Goal: Information Seeking & Learning: Compare options

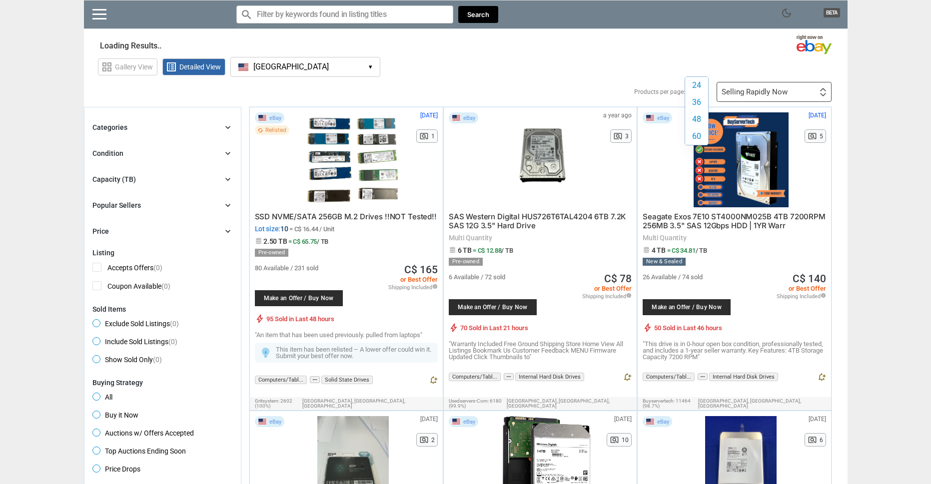
click at [701, 92] on div "24 36 48 60 24 36 48 60" at bounding box center [699, 92] width 24 height 0
click at [709, 38] on section "Showing results Loading Results ..." at bounding box center [465, 43] width 763 height 19
click at [332, 67] on button "[GEOGRAPHIC_DATA] [GEOGRAPHIC_DATA] ▾" at bounding box center [305, 67] width 150 height 20
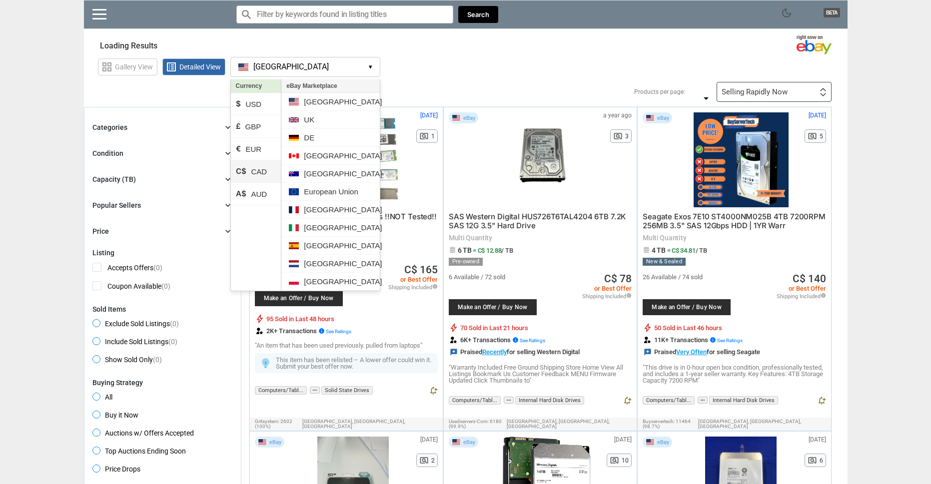
click at [256, 170] on li "C$ CAD" at bounding box center [256, 171] width 50 height 22
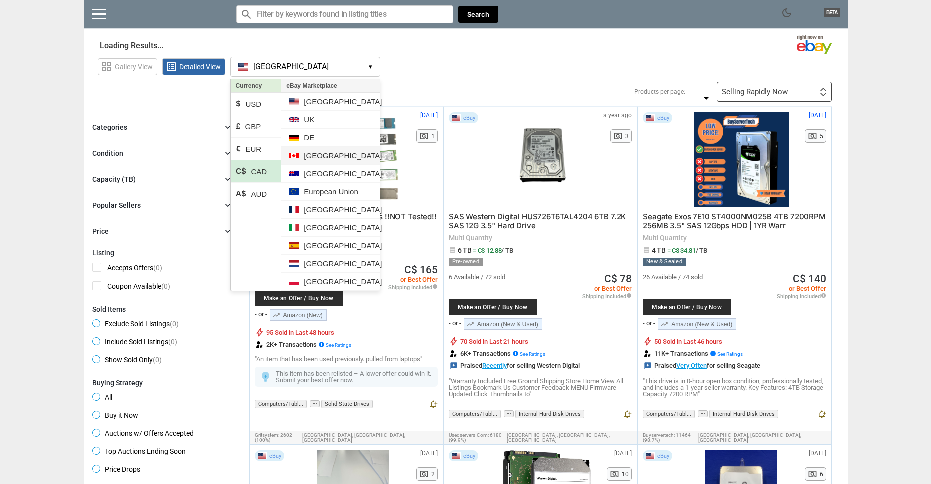
click at [332, 154] on li "[GEOGRAPHIC_DATA]" at bounding box center [330, 156] width 98 height 18
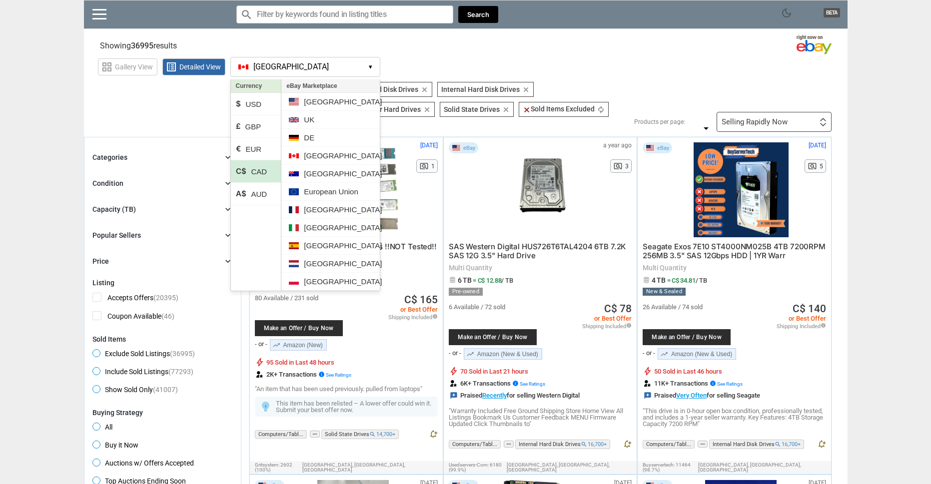
click at [482, 41] on section "Showing 36995 results Loading Results ... (53.05%)" at bounding box center [465, 43] width 763 height 19
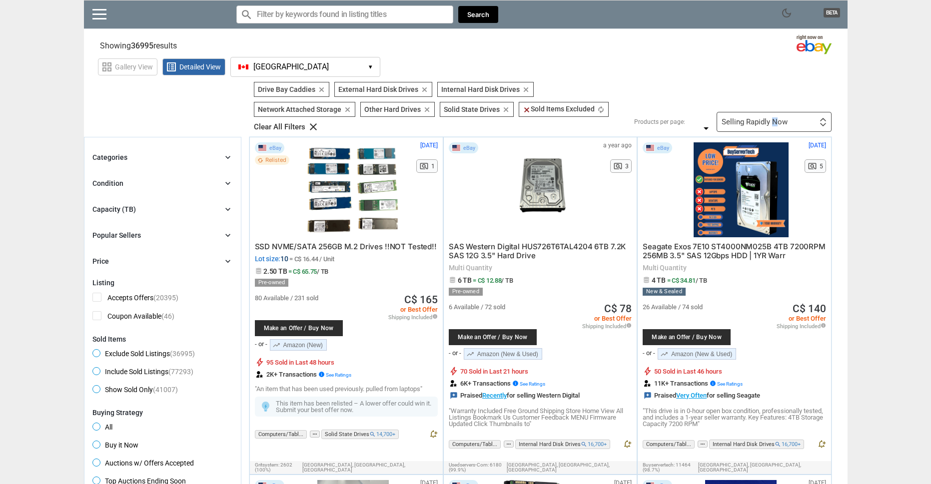
click at [773, 130] on div "Selling Rapidly Now First or Last Chance to Buy Recently Listed Selling Rapidly…" at bounding box center [773, 122] width 115 height 20
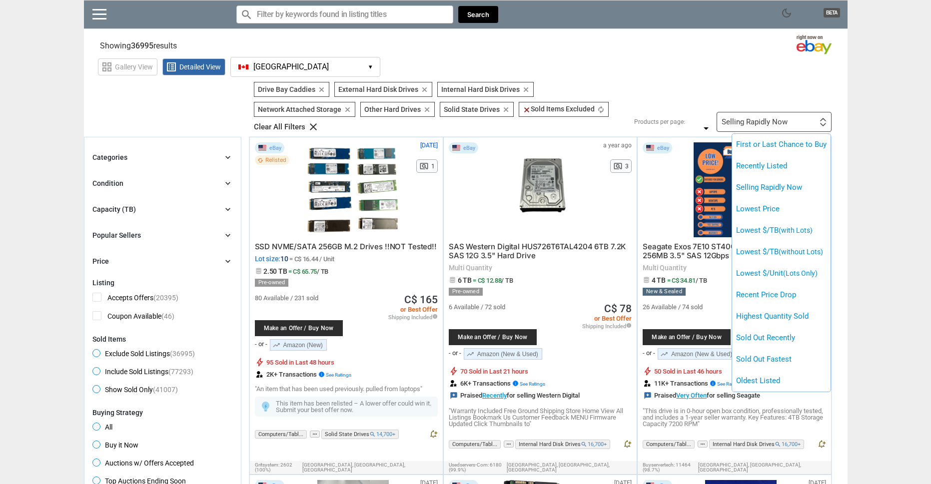
click at [895, 252] on div at bounding box center [465, 242] width 931 height 484
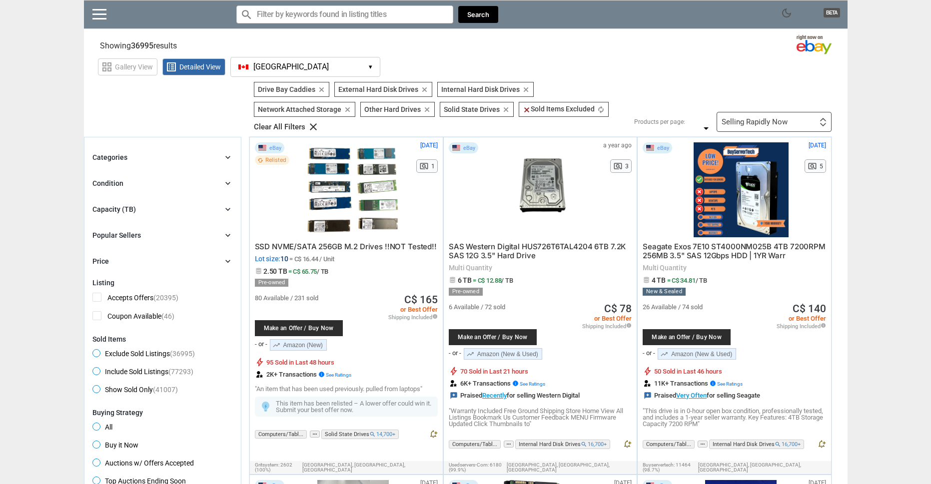
click at [788, 116] on div "Selling Rapidly Now First or Last Chance to Buy Recently Listed Selling Rapidly…" at bounding box center [773, 122] width 115 height 20
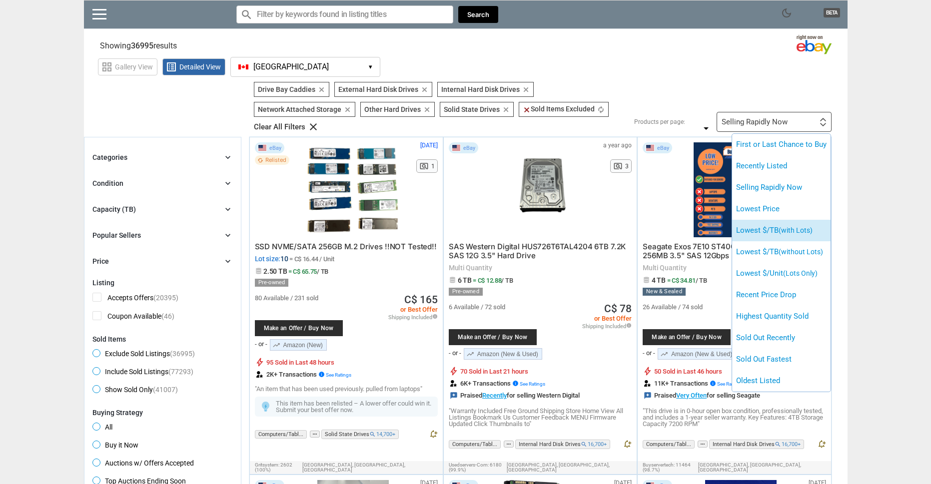
click at [795, 234] on span "(with Lots)" at bounding box center [795, 230] width 34 height 8
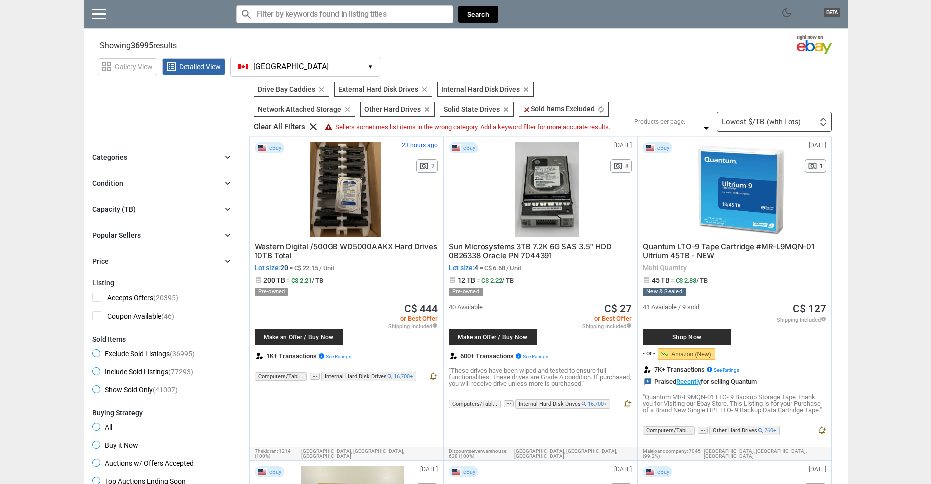
click at [730, 121] on div "Lowest $/TB (with Lots)" at bounding box center [760, 121] width 79 height 7
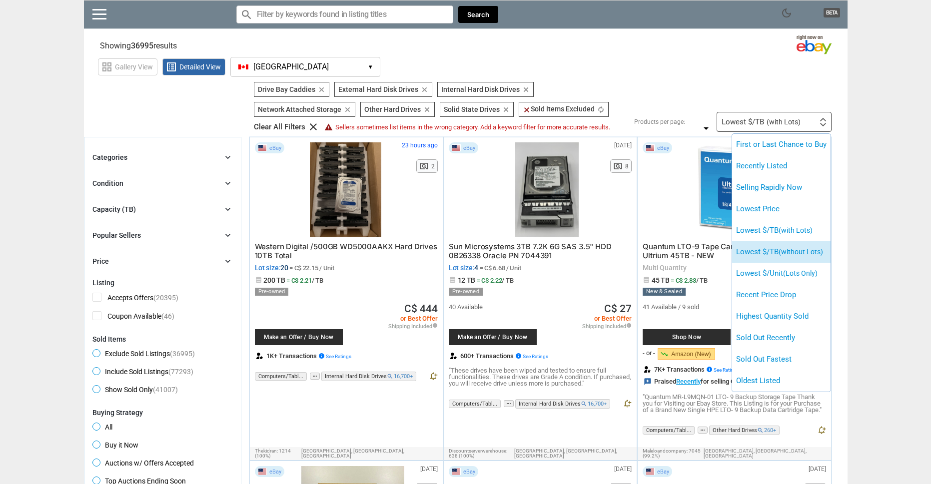
click at [767, 254] on li "Lowest $/TB (without Lots)" at bounding box center [781, 251] width 98 height 21
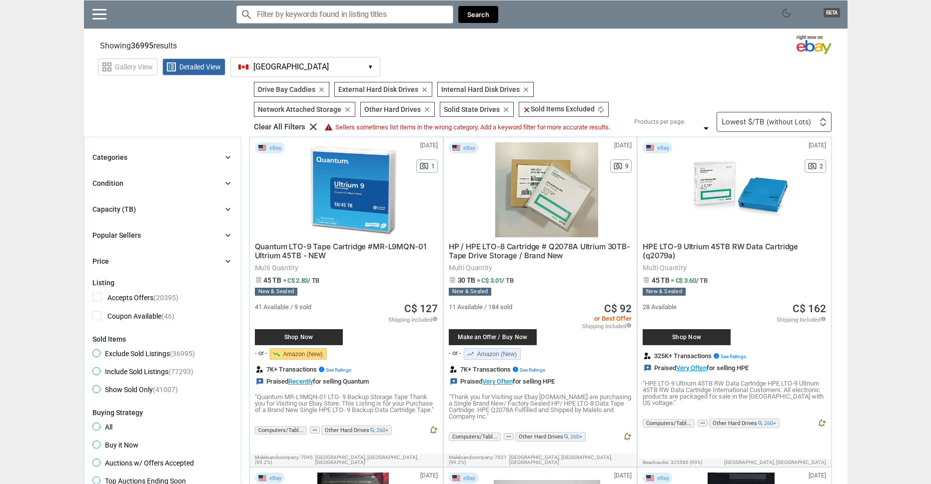
click at [759, 119] on div "Lowest $/TB (without Lots)" at bounding box center [765, 121] width 89 height 7
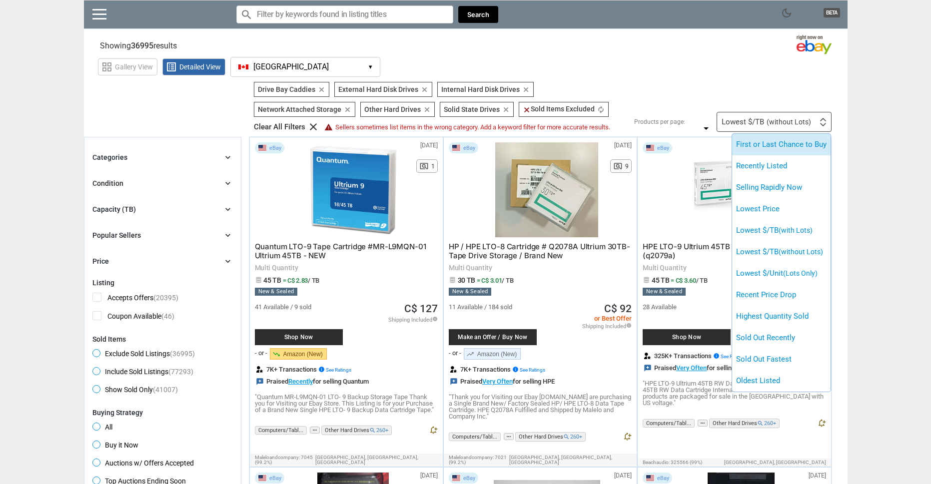
click at [753, 138] on li "First or Last Chance to Buy" at bounding box center [781, 144] width 98 height 21
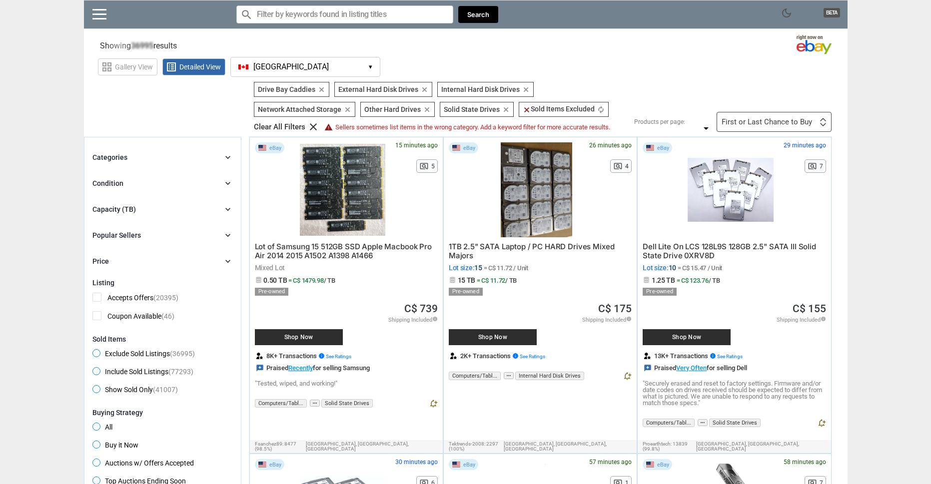
click at [764, 118] on div "First or Last Chance to Buy" at bounding box center [766, 121] width 90 height 7
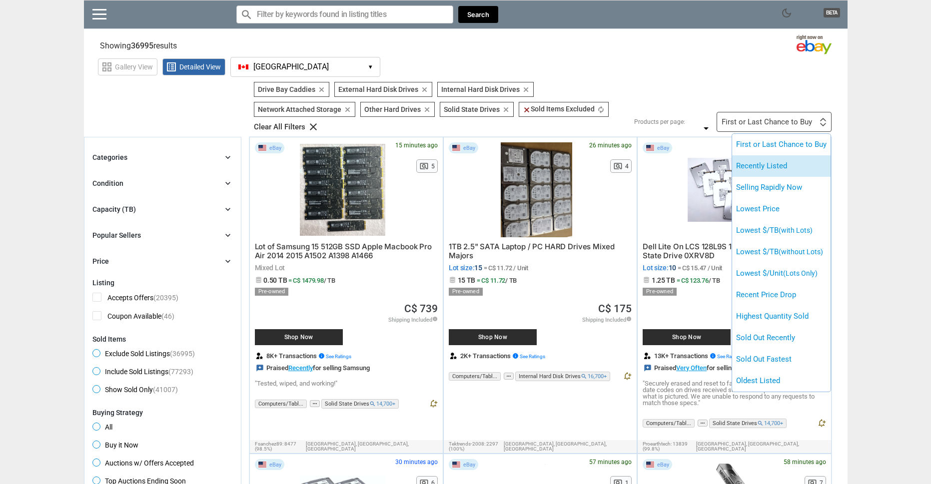
click at [775, 167] on li "Recently Listed" at bounding box center [781, 165] width 98 height 21
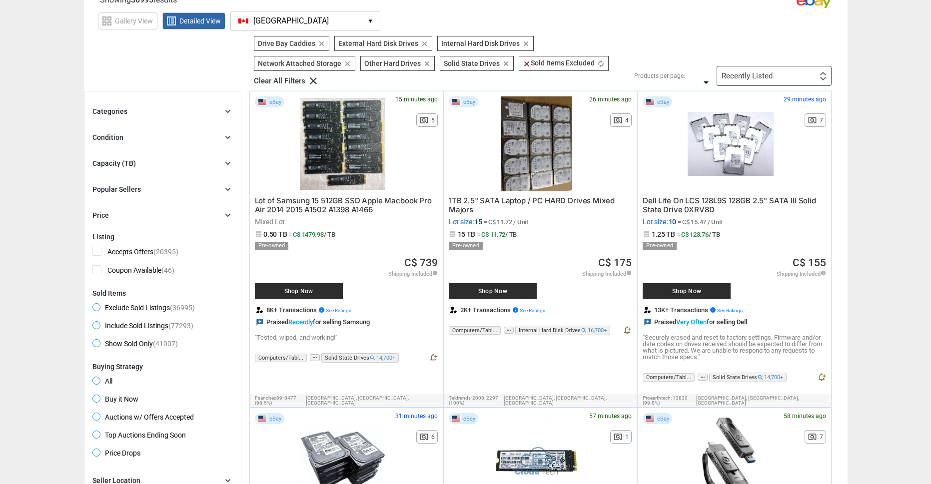
scroll to position [300, 0]
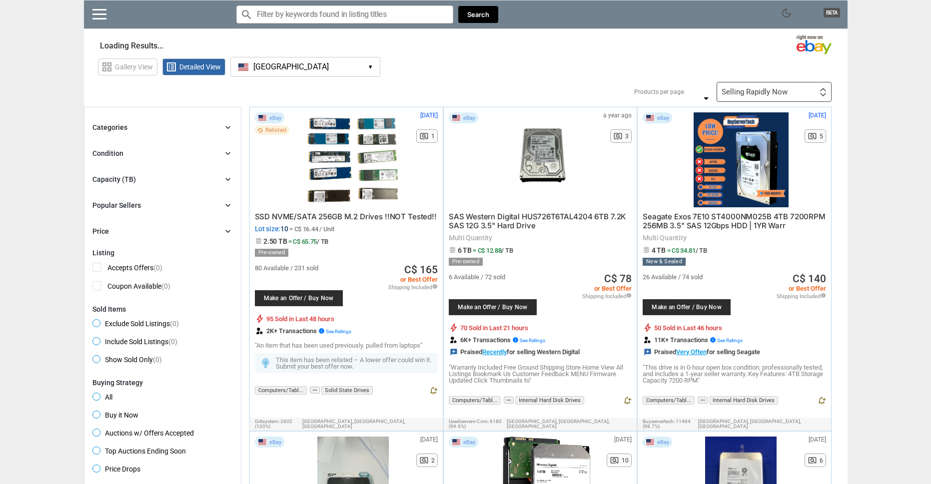
click at [327, 76] on button "[GEOGRAPHIC_DATA] [GEOGRAPHIC_DATA] ▾" at bounding box center [305, 67] width 150 height 20
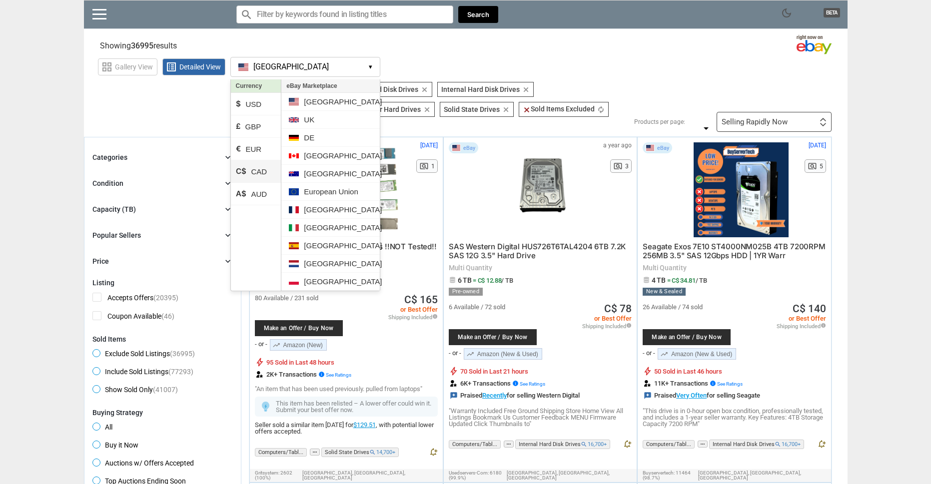
click at [266, 167] on li "C$ CAD" at bounding box center [256, 171] width 50 height 22
click at [329, 151] on li "[GEOGRAPHIC_DATA]" at bounding box center [330, 156] width 98 height 18
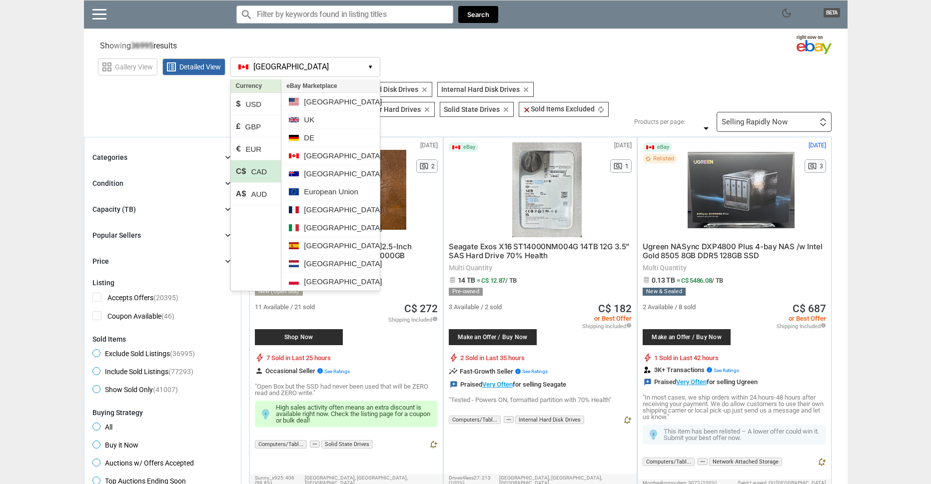
click at [641, 25] on div "dark_mode BETA search Filter by keyword search clear Search" at bounding box center [465, 14] width 763 height 29
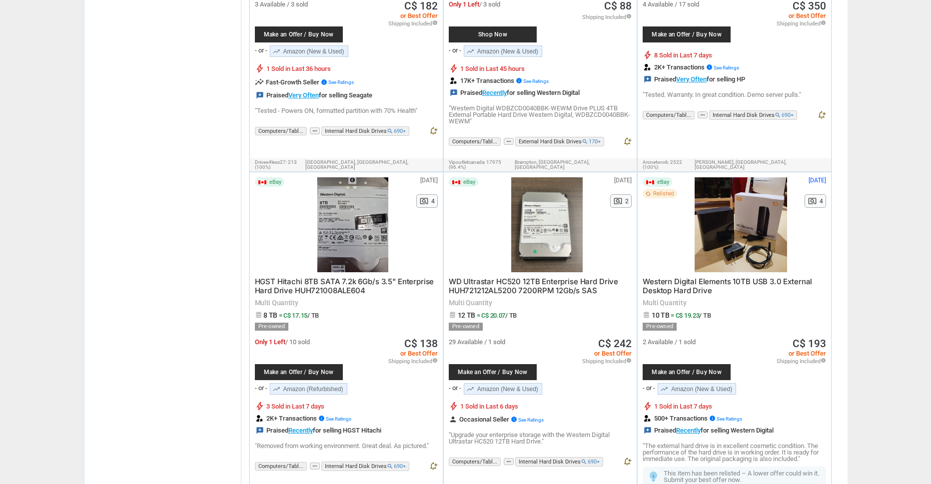
scroll to position [649, 0]
